Goal: Information Seeking & Learning: Learn about a topic

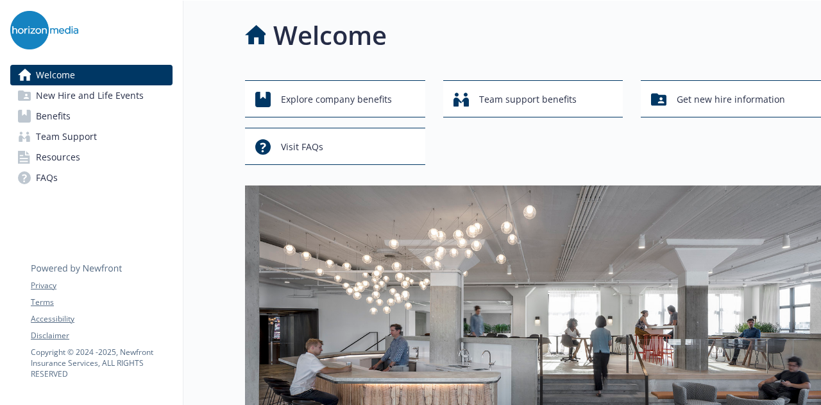
click at [501, 158] on div "Explore company benefits Team support benefits Get new hire information Visit F…" at bounding box center [533, 122] width 576 height 85
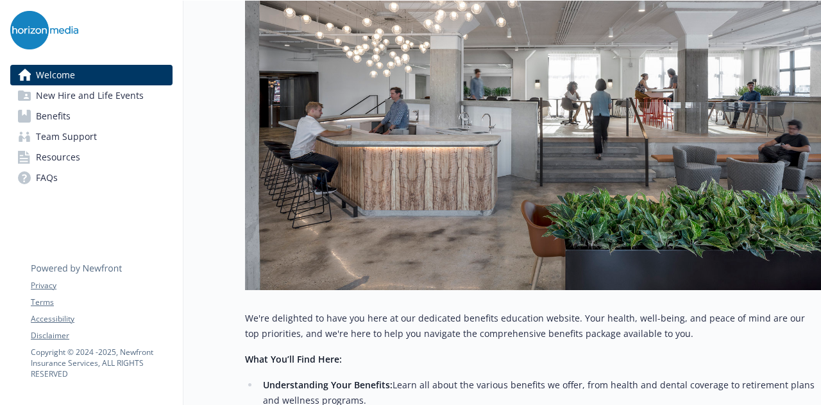
scroll to position [239, 10]
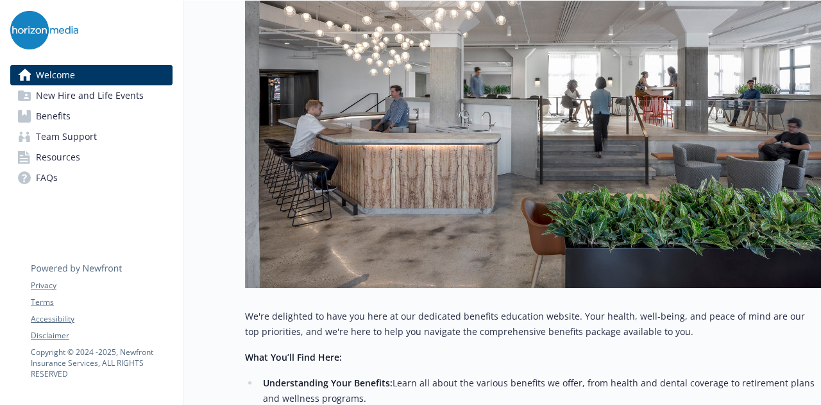
click at [92, 117] on link "Benefits" at bounding box center [91, 116] width 162 height 21
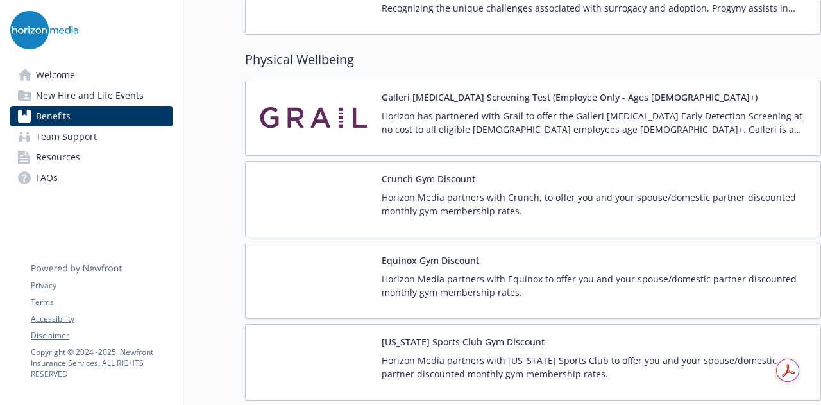
scroll to position [2778, 10]
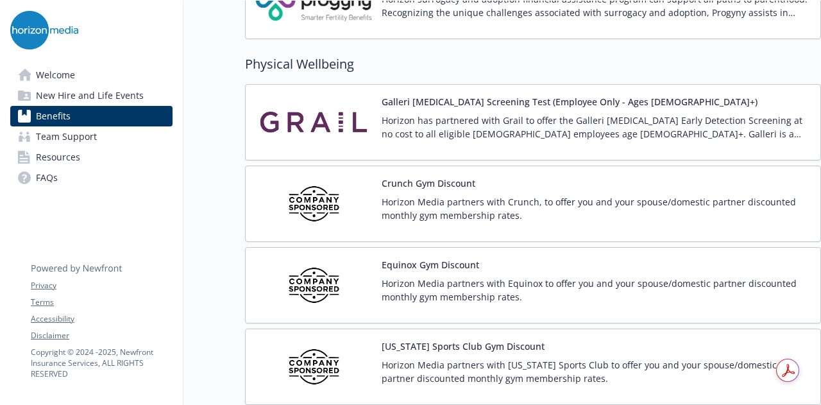
click at [412, 258] on button "Equinox Gym Discount" at bounding box center [431, 264] width 98 height 13
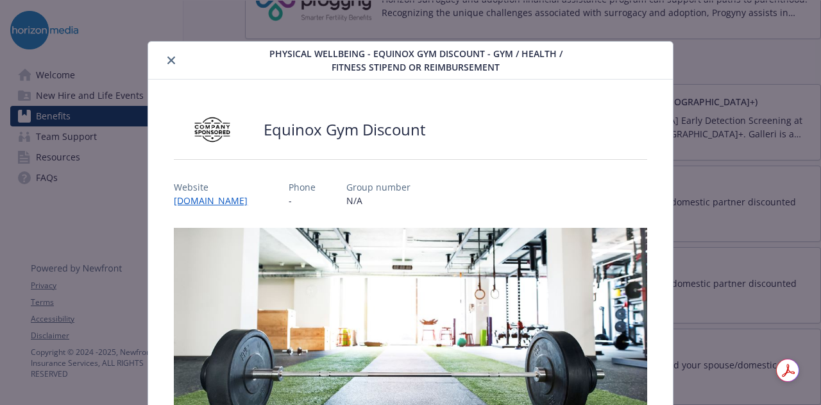
scroll to position [39, 0]
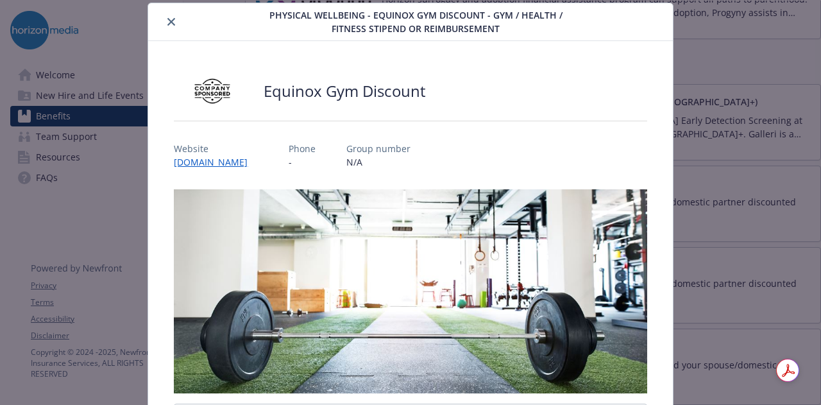
click at [412, 245] on img "details for plan Physical Wellbeing - Equinox Gym Discount - Gym / Health / Fit…" at bounding box center [410, 291] width 473 height 204
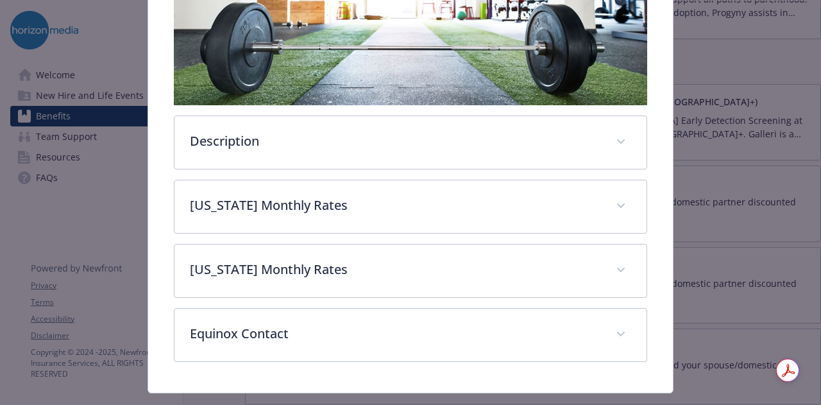
scroll to position [327, 0]
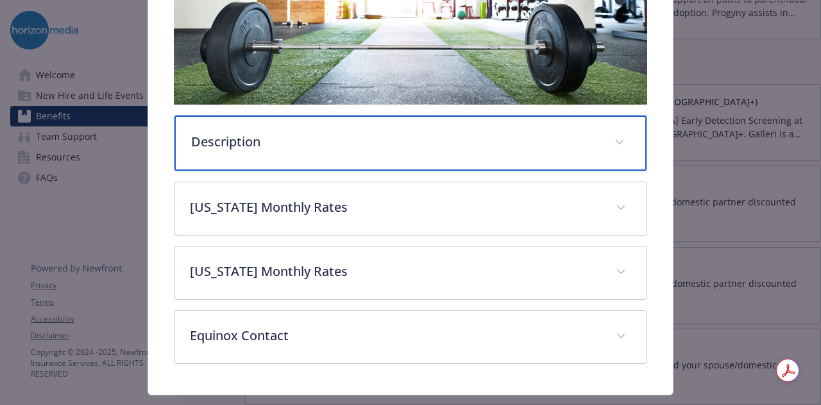
click at [442, 152] on div "Description" at bounding box center [411, 143] width 472 height 55
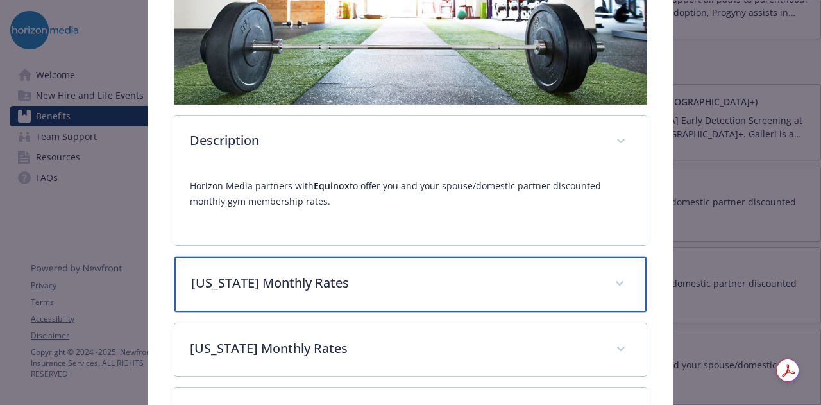
click at [424, 273] on p "[US_STATE] Monthly Rates" at bounding box center [394, 282] width 407 height 19
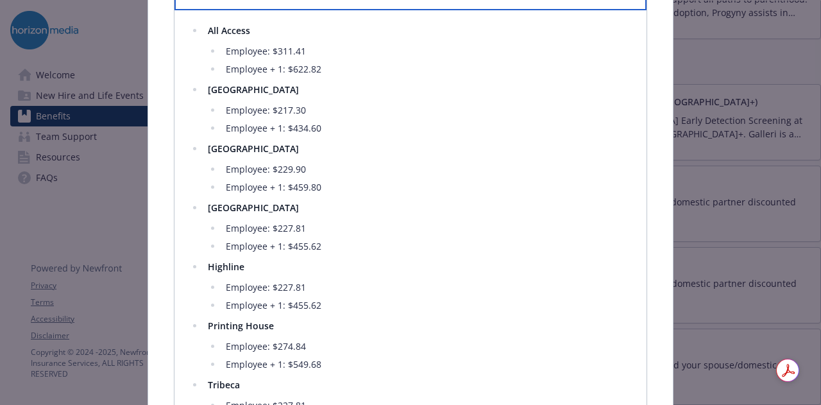
scroll to position [628, 0]
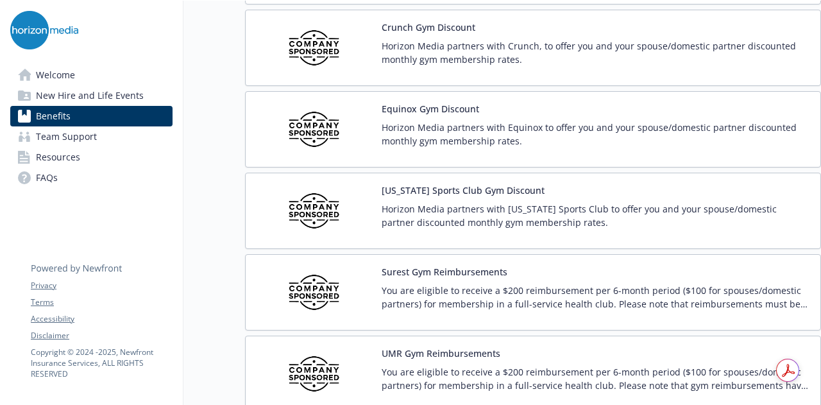
scroll to position [2937, 10]
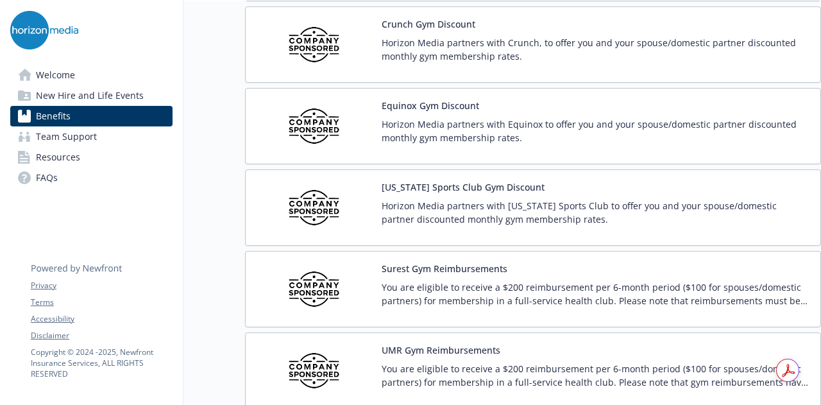
click at [501, 287] on p "You are eligible to receive a $200 reimbursement per 6-month period ($100 for s…" at bounding box center [596, 293] width 429 height 27
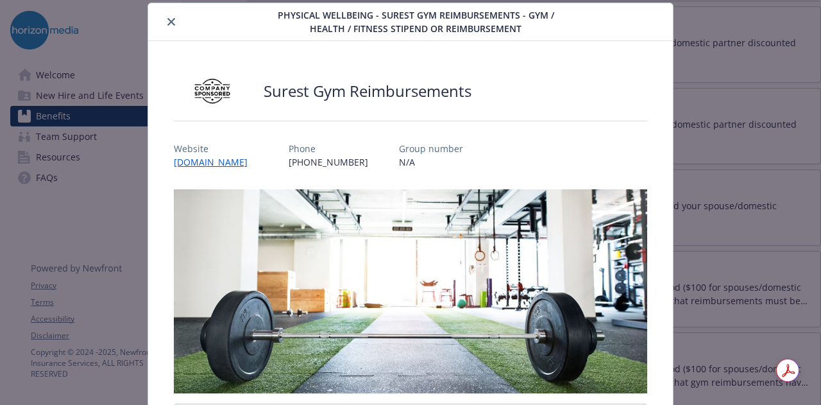
scroll to position [287, 0]
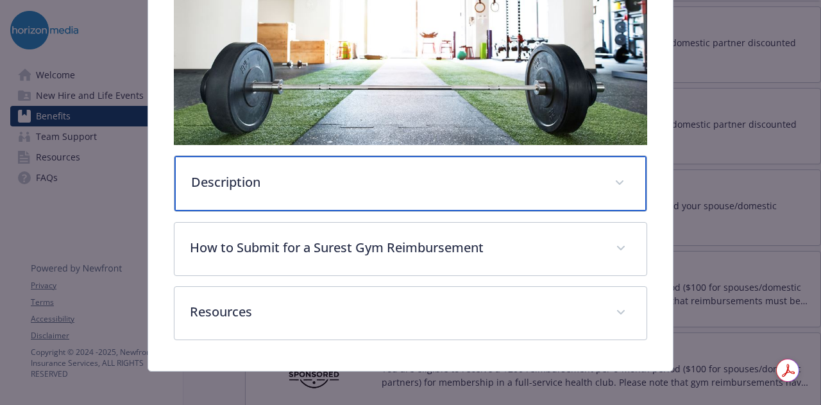
click at [450, 173] on p "Description" at bounding box center [394, 182] width 407 height 19
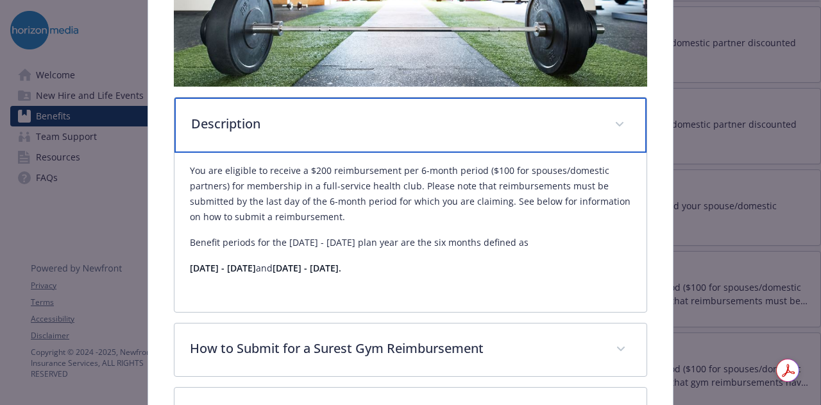
scroll to position [354, 0]
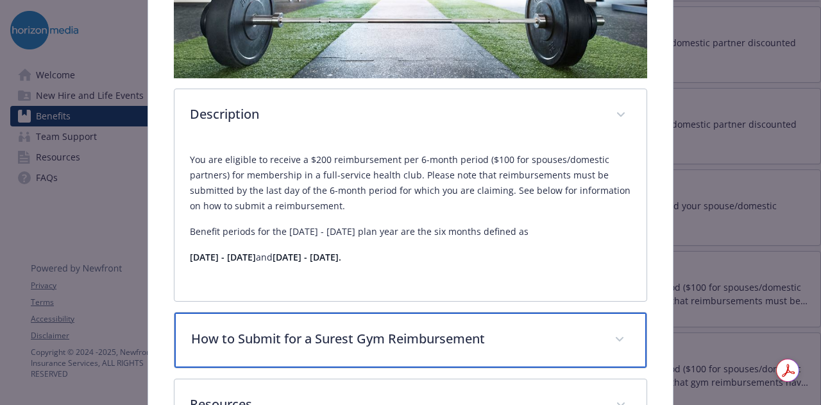
click at [504, 335] on p "How to Submit for a Surest Gym Reimbursement" at bounding box center [394, 338] width 407 height 19
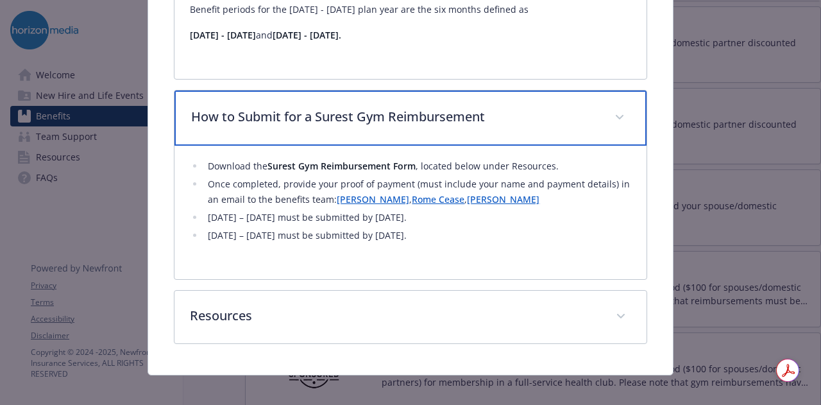
scroll to position [576, 0]
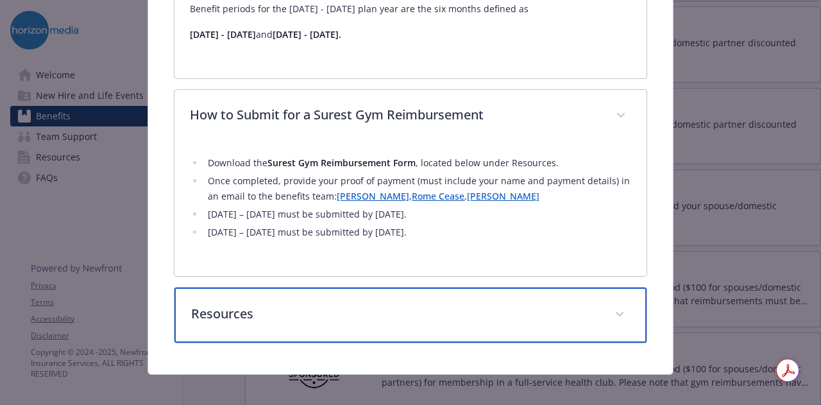
click at [594, 308] on div "Resources" at bounding box center [411, 314] width 472 height 55
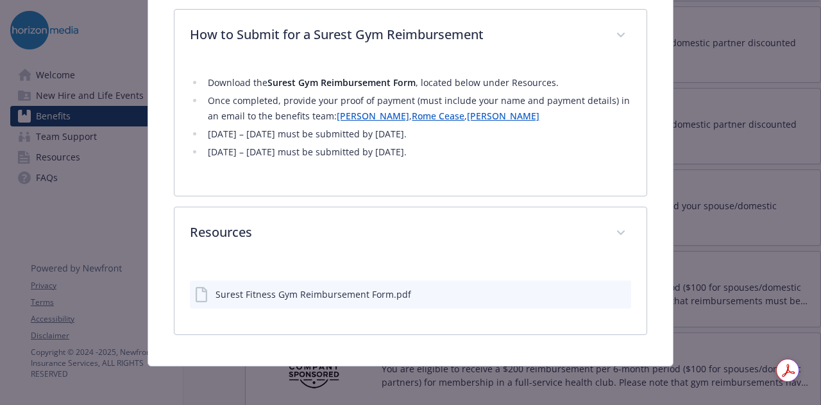
scroll to position [654, 0]
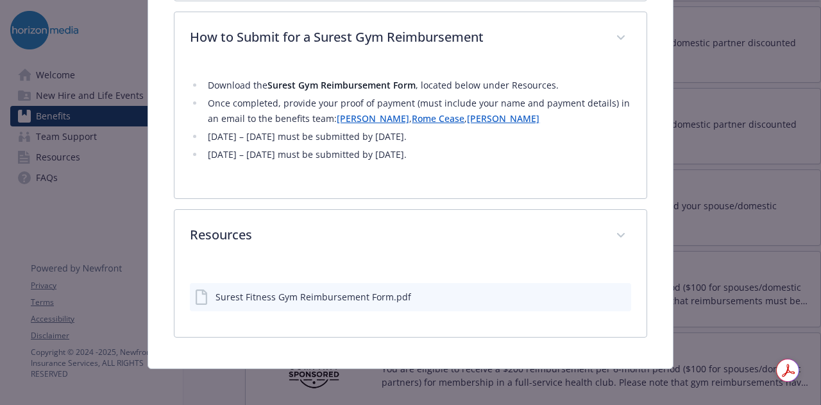
click at [354, 290] on div "Surest Fitness Gym Reimbursement Form.pdf" at bounding box center [314, 296] width 196 height 13
click at [613, 293] on icon "preview file" at bounding box center [619, 295] width 12 height 9
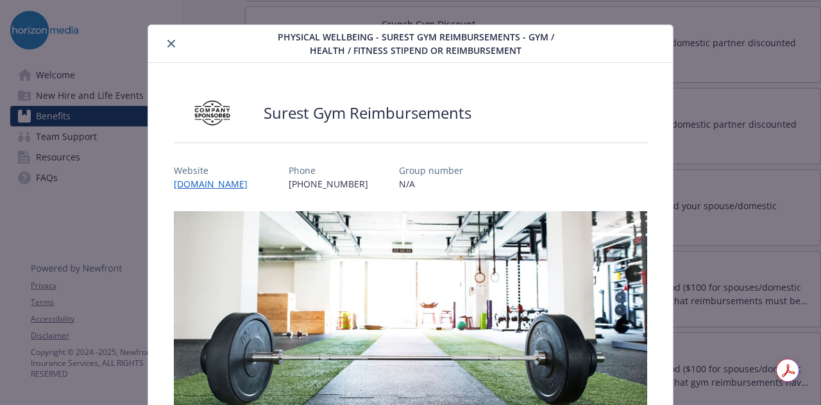
scroll to position [16, 0]
click at [178, 47] on div "details for plan Physical Wellbeing - Surest Gym Reimbursements - Gym / Health …" at bounding box center [207, 44] width 108 height 15
click at [173, 44] on icon "close" at bounding box center [171, 44] width 8 height 8
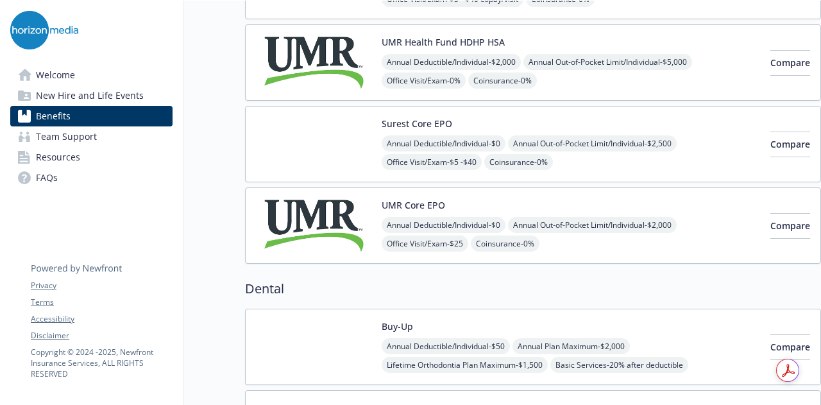
scroll to position [202, 8]
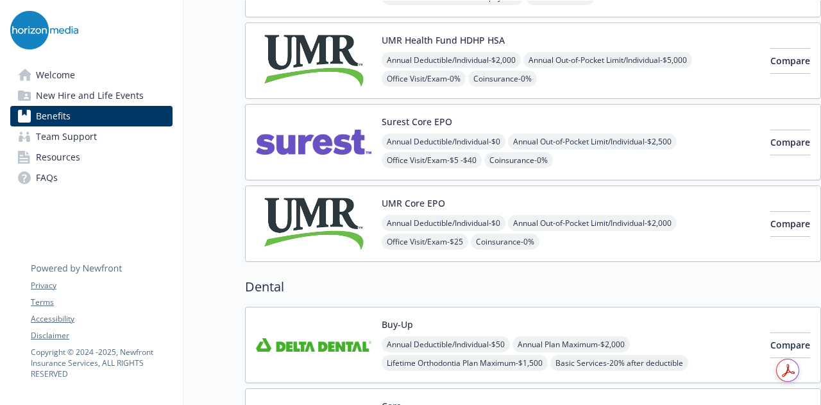
click at [627, 205] on div "UMR Core EPO Annual Deductible/Individual - $0 Annual Out-of-Pocket Limit/Indiv…" at bounding box center [571, 223] width 379 height 55
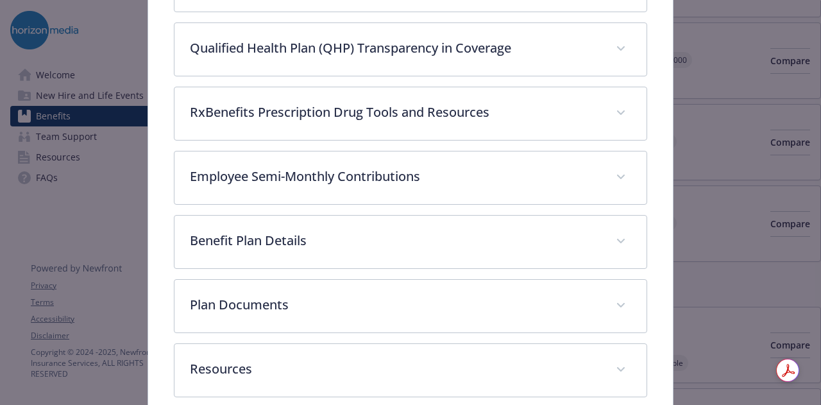
scroll to position [803, 0]
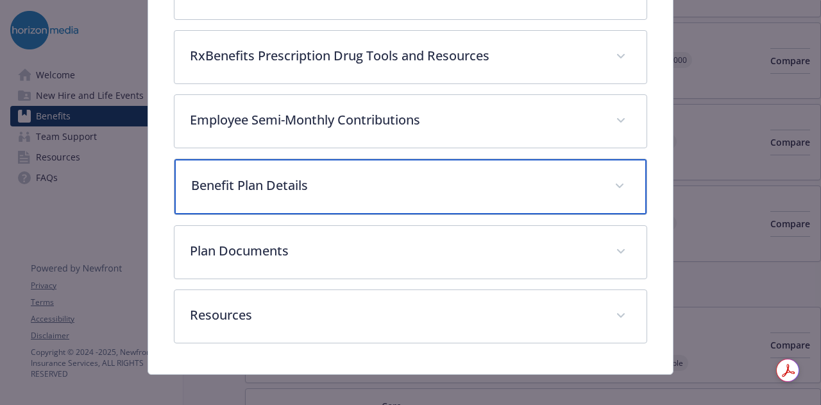
click at [599, 160] on div "Benefit Plan Details" at bounding box center [411, 186] width 472 height 55
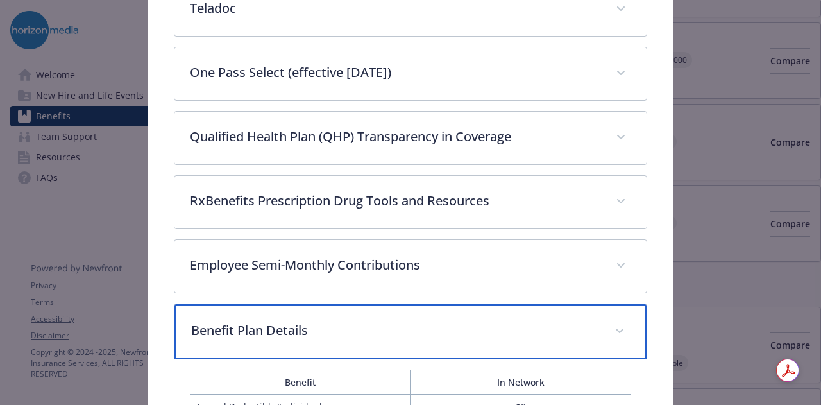
scroll to position [639, 0]
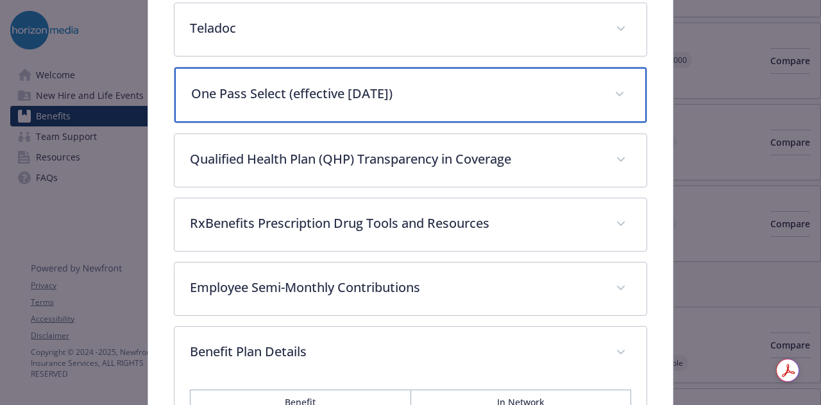
click at [531, 72] on div "One Pass Select (effective [DATE])" at bounding box center [411, 94] width 472 height 55
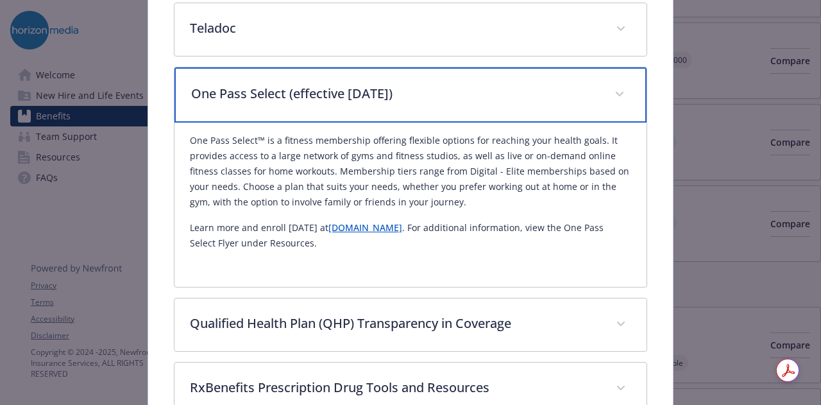
click at [539, 93] on p "One Pass Select (effective [DATE])" at bounding box center [394, 93] width 407 height 19
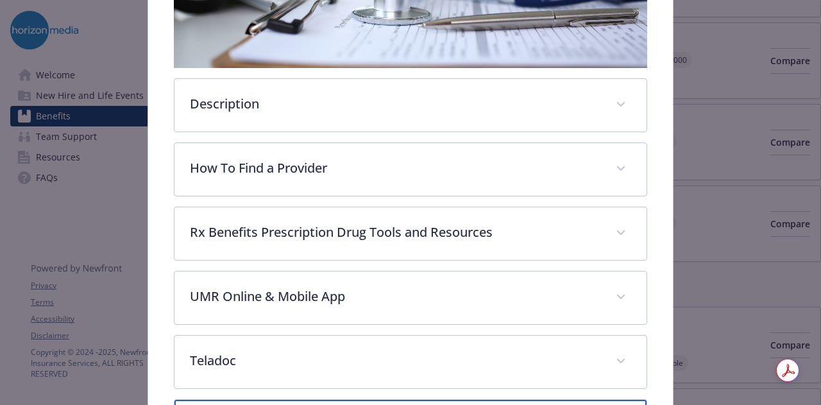
scroll to position [305, 0]
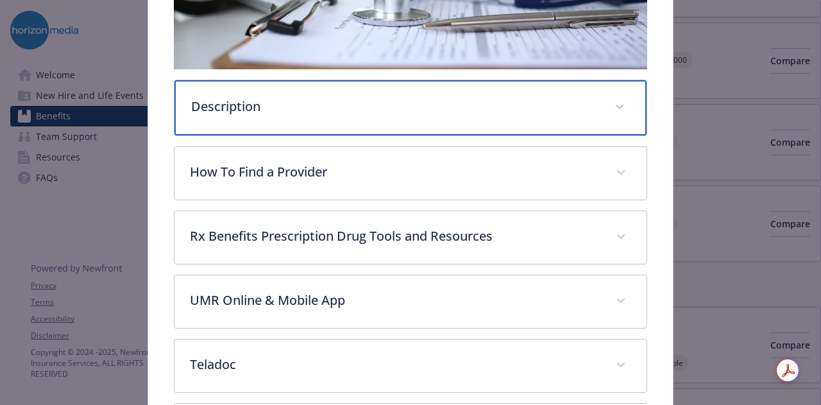
click at [539, 97] on p "Description" at bounding box center [394, 106] width 407 height 19
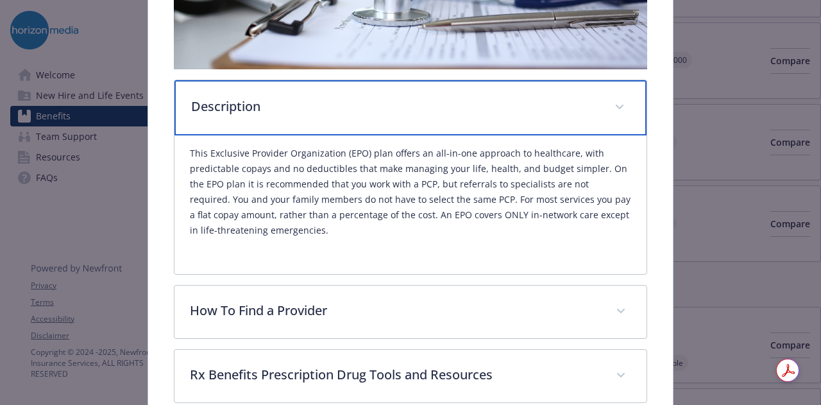
click at [539, 97] on p "Description" at bounding box center [394, 106] width 407 height 19
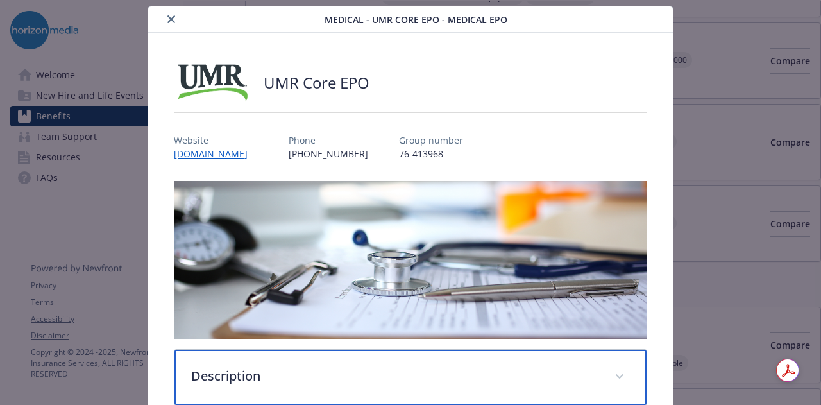
scroll to position [30, 0]
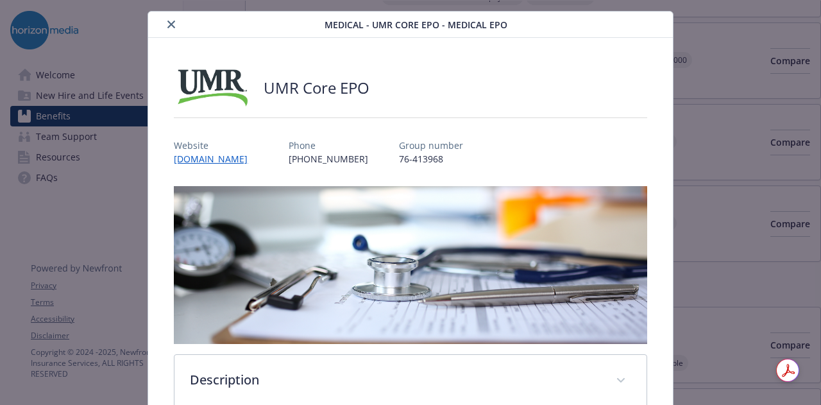
click at [169, 21] on icon "close" at bounding box center [171, 25] width 8 height 8
